Goal: Navigation & Orientation: Find specific page/section

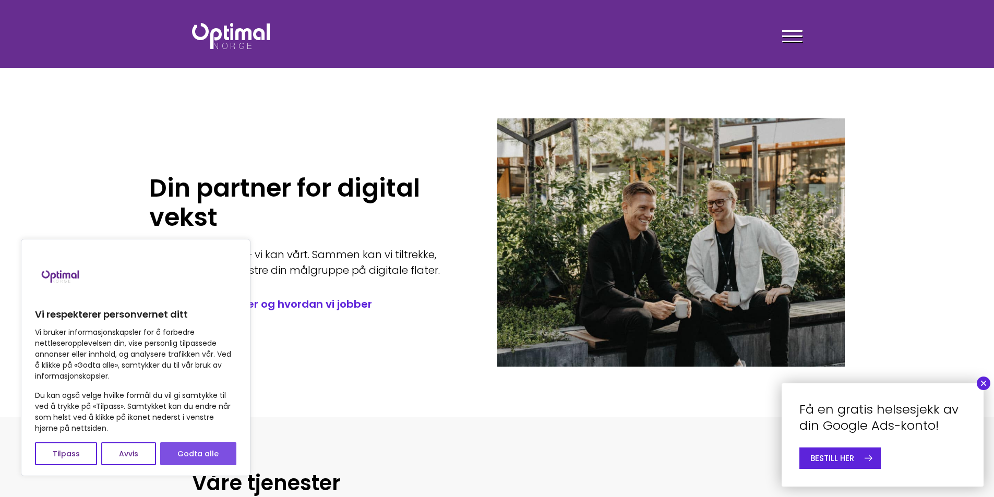
click at [202, 452] on button "Godta alle" at bounding box center [198, 453] width 76 height 23
checkbox input "true"
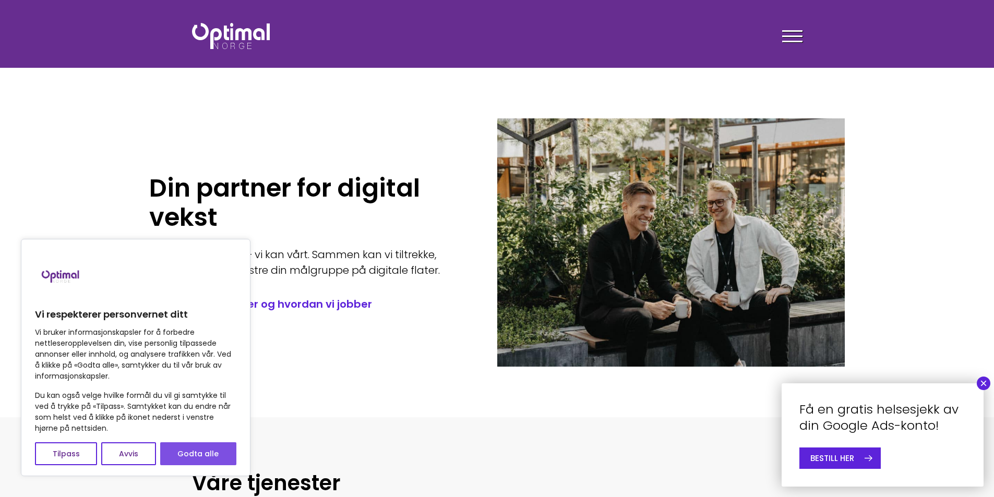
checkbox input "true"
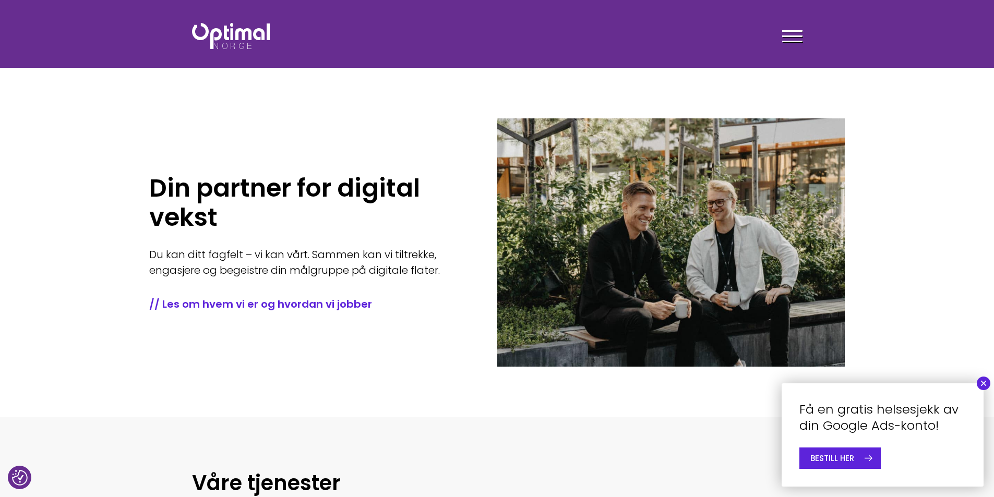
click at [790, 36] on span at bounding box center [792, 36] width 20 height 2
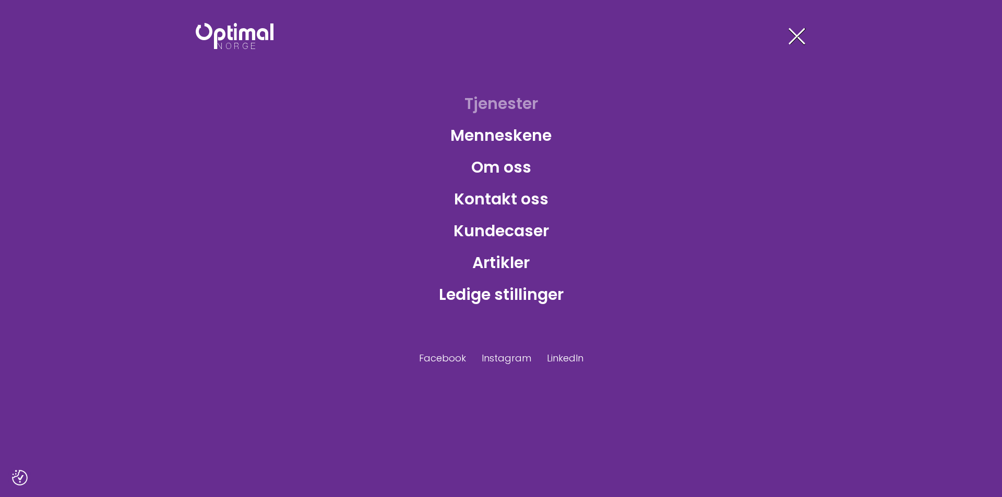
click at [505, 103] on link "Tjenester" at bounding box center [501, 104] width 90 height 34
